Goal: Entertainment & Leisure: Consume media (video, audio)

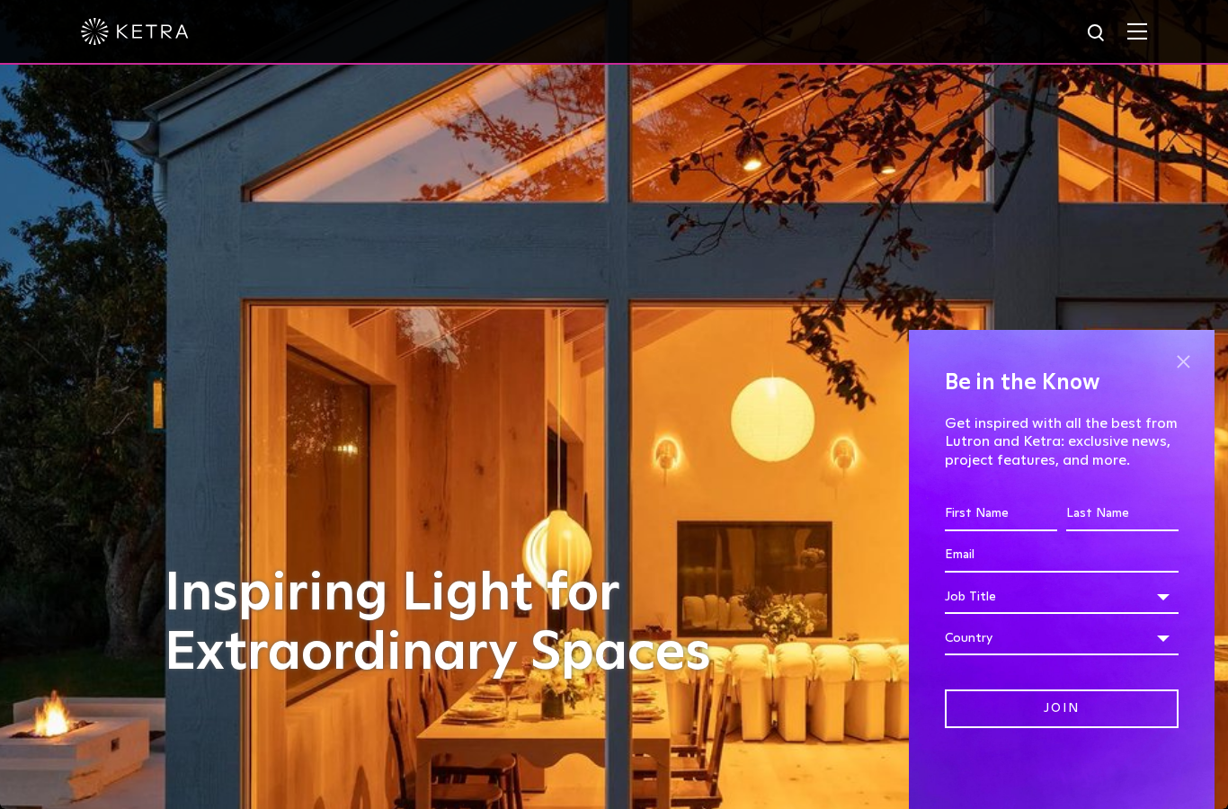
click at [1186, 357] on span at bounding box center [1183, 361] width 27 height 27
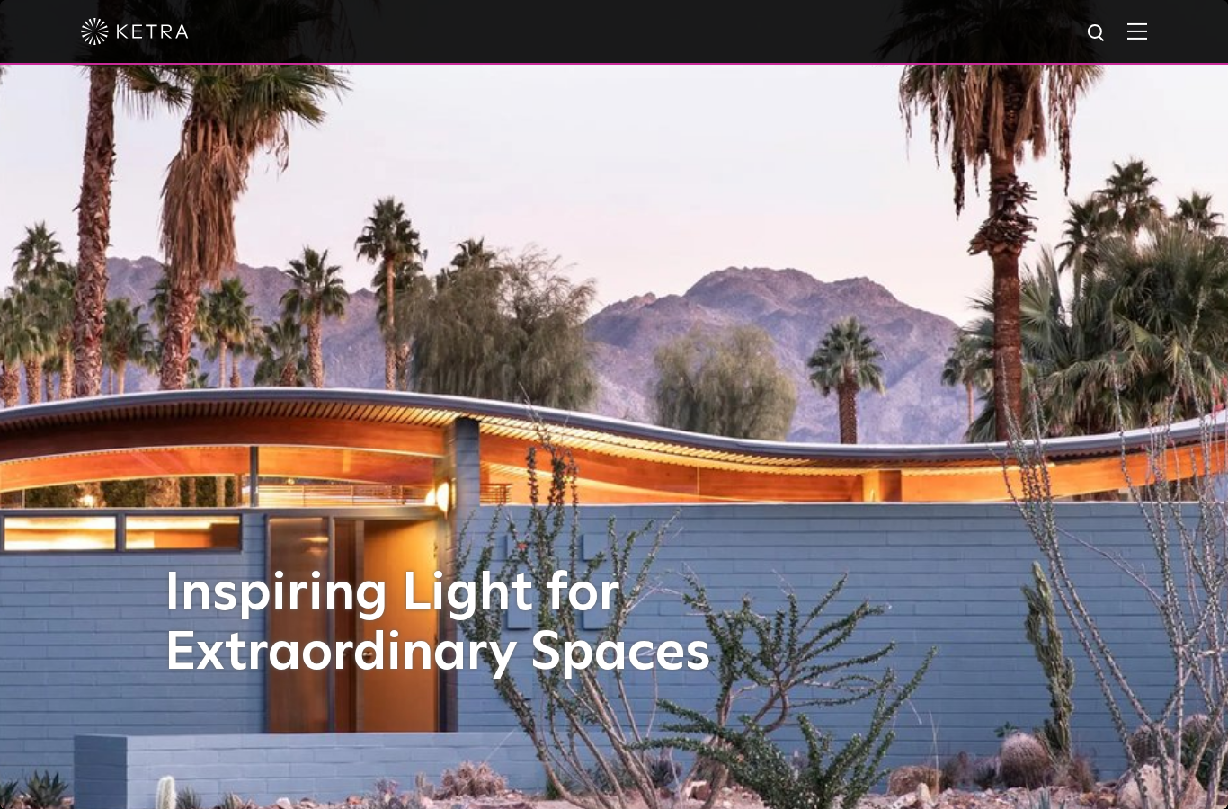
click at [1133, 38] on img at bounding box center [1137, 30] width 20 height 17
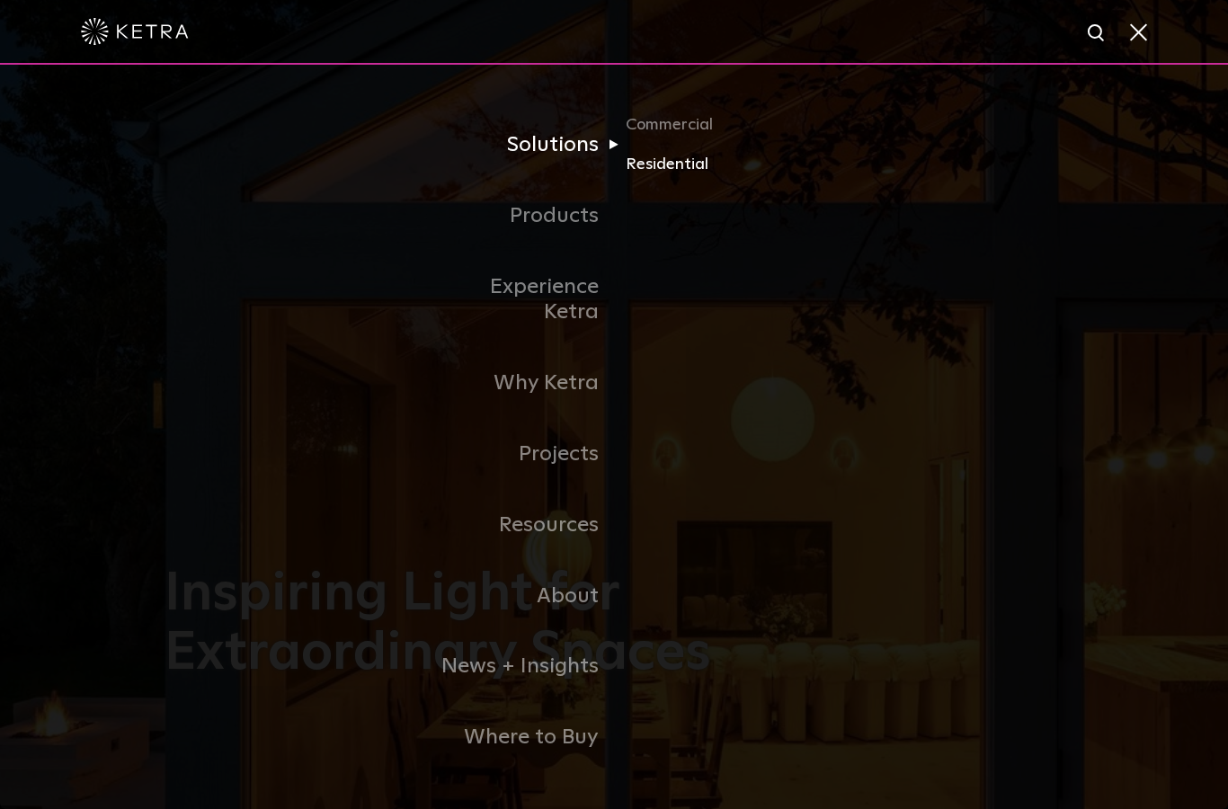
click at [669, 178] on link "Residential" at bounding box center [712, 165] width 173 height 26
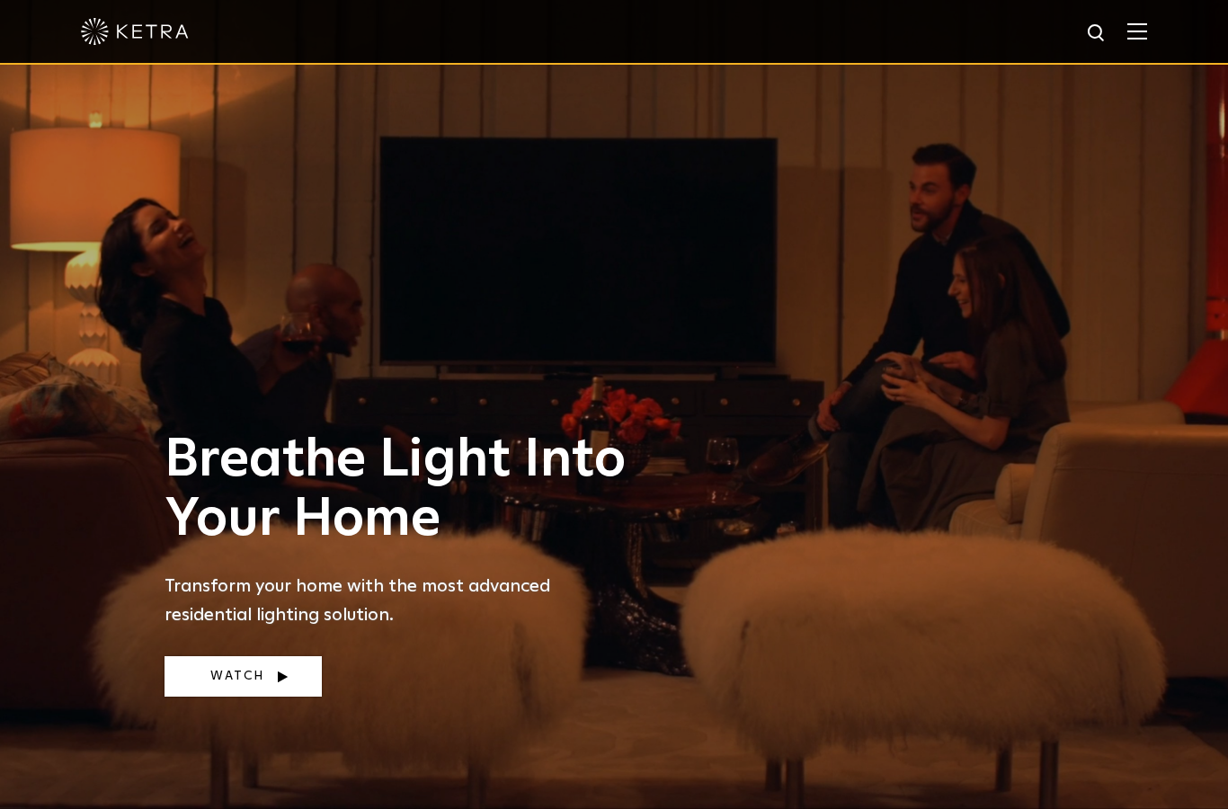
click at [270, 697] on link "Watch" at bounding box center [243, 676] width 157 height 40
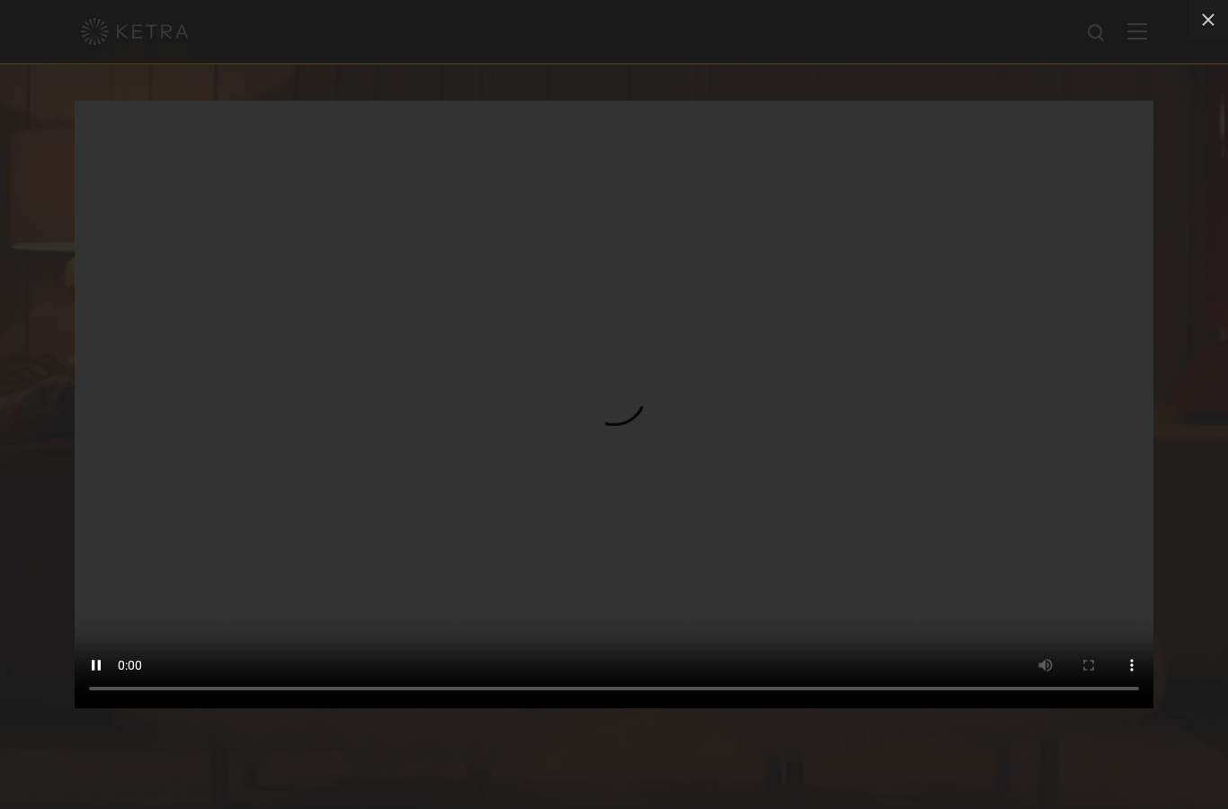
click at [613, 398] on video "Your browser doesn't support HTML5 video" at bounding box center [614, 405] width 1079 height 608
click at [615, 405] on video "Your browser doesn't support HTML5 video" at bounding box center [614, 405] width 1079 height 608
click at [603, 395] on video "Your browser doesn't support HTML5 video" at bounding box center [614, 405] width 1079 height 608
click at [456, 290] on video "Your browser doesn't support HTML5 video" at bounding box center [614, 405] width 1079 height 608
click at [601, 299] on video "Your browser doesn't support HTML5 video" at bounding box center [614, 405] width 1079 height 608
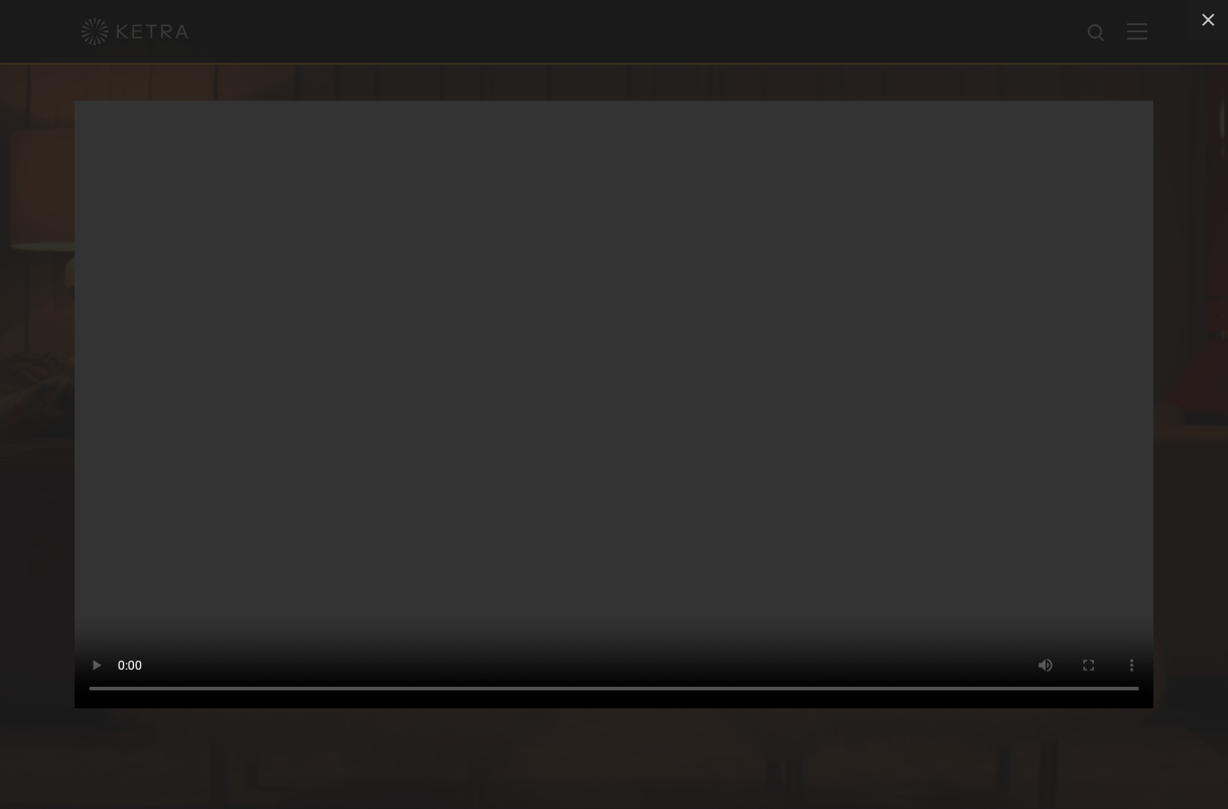
click at [619, 374] on video "Your browser doesn't support HTML5 video" at bounding box center [614, 405] width 1079 height 608
click at [623, 394] on video "Your browser doesn't support HTML5 video" at bounding box center [614, 405] width 1079 height 608
click at [1207, 26] on icon at bounding box center [1209, 20] width 22 height 22
